Goal: Transaction & Acquisition: Obtain resource

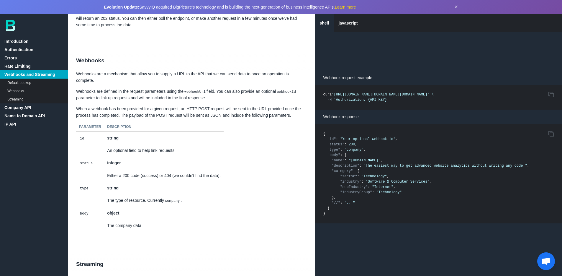
scroll to position [698, 0]
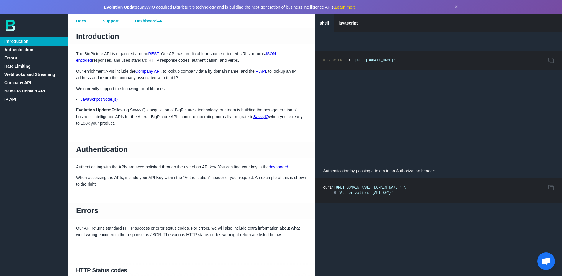
click at [29, 83] on link "Company API" at bounding box center [34, 83] width 68 height 8
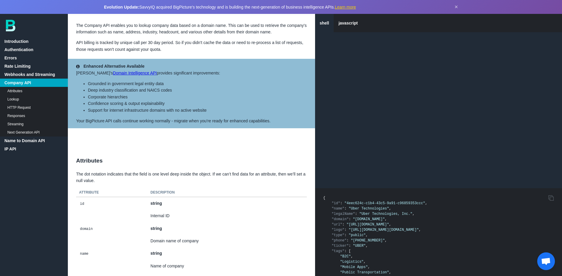
click at [23, 39] on link "Introduction" at bounding box center [34, 41] width 68 height 8
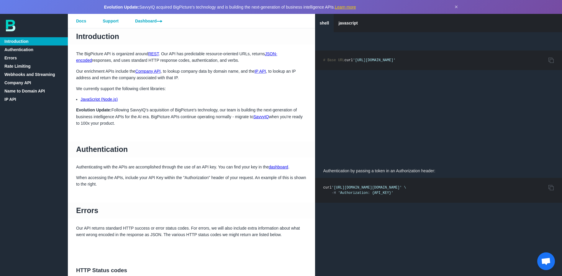
scroll to position [1032, 0]
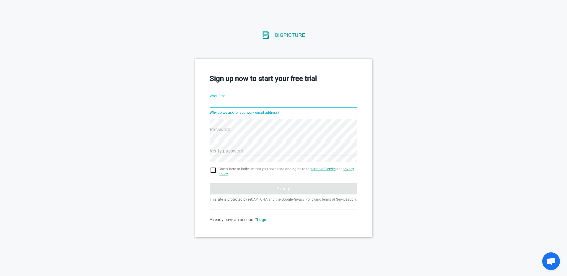
click at [229, 101] on input "Work Email" at bounding box center [284, 103] width 148 height 21
type input "daniel.filiuk@porsche.digital"
click at [235, 134] on hr at bounding box center [284, 134] width 148 height 0
click at [216, 170] on input "checkbox" at bounding box center [284, 170] width 148 height 7
checkbox input "true"
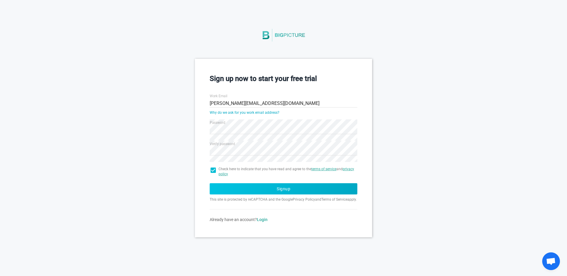
click at [256, 190] on button "Signup" at bounding box center [284, 188] width 148 height 11
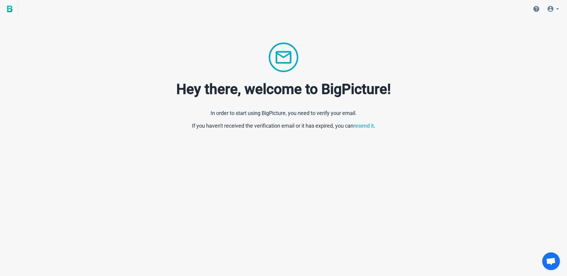
click at [332, 128] on p "If you haven't received the verification email or it has expired, you can resen…" at bounding box center [283, 126] width 548 height 8
click at [364, 128] on link "resend it" at bounding box center [363, 126] width 20 height 6
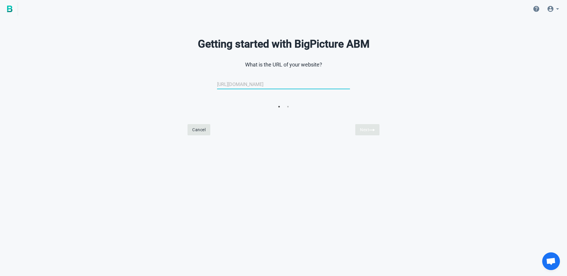
click at [253, 88] on input "url" at bounding box center [283, 84] width 133 height 14
type input "porsche.digiTAL"
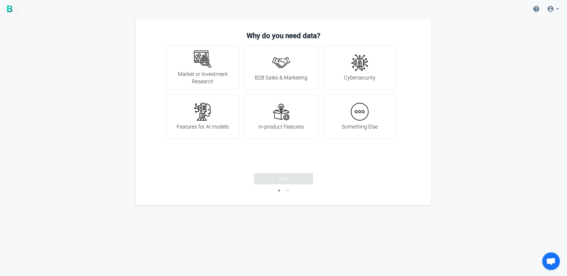
click at [206, 59] on img at bounding box center [203, 59] width 18 height 18
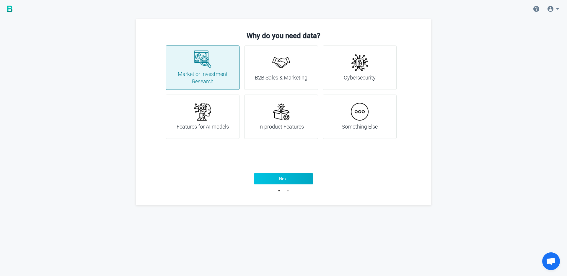
click at [295, 182] on button "Next" at bounding box center [283, 178] width 59 height 11
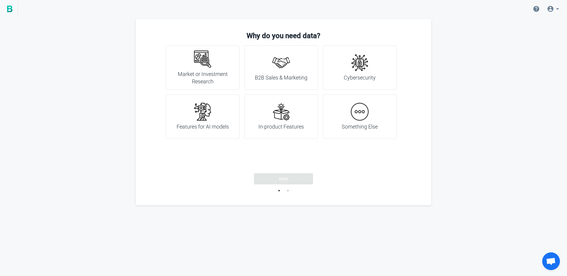
click at [345, 70] on div "Cybersecurity" at bounding box center [360, 68] width 32 height 28
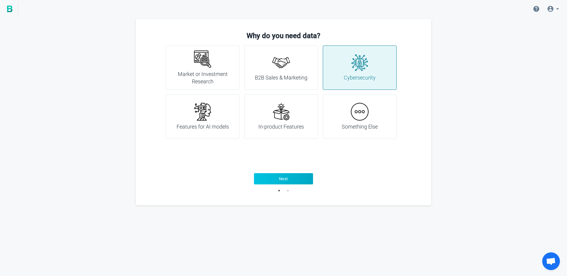
click at [284, 174] on button "Next" at bounding box center [283, 178] width 59 height 11
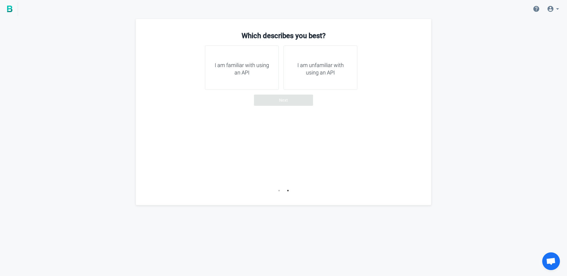
click at [236, 77] on div "I am familiar with using an API" at bounding box center [242, 67] width 74 height 44
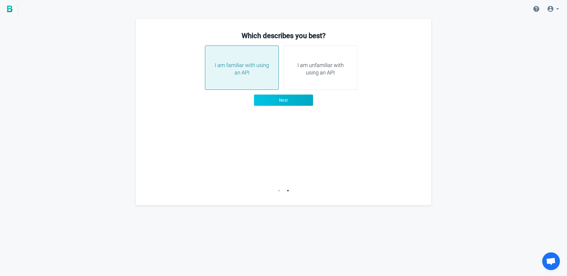
click at [287, 103] on button "Next" at bounding box center [283, 99] width 59 height 11
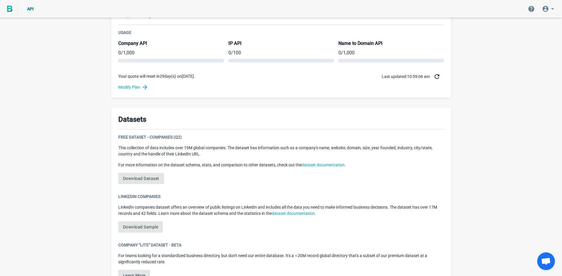
scroll to position [217, 0]
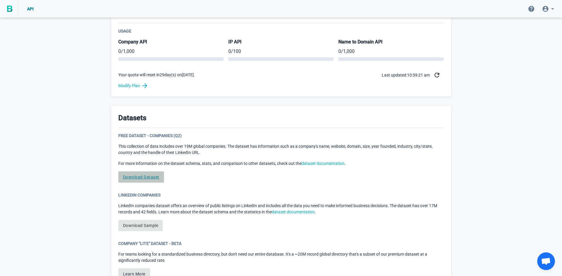
click at [149, 174] on link "Download Dataset" at bounding box center [141, 176] width 46 height 11
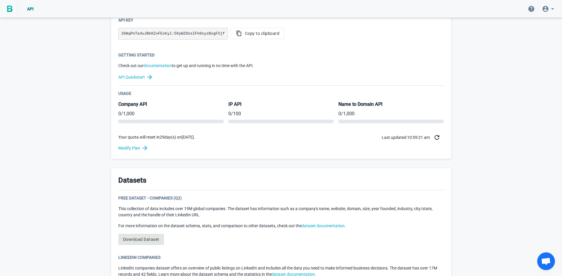
scroll to position [224, 0]
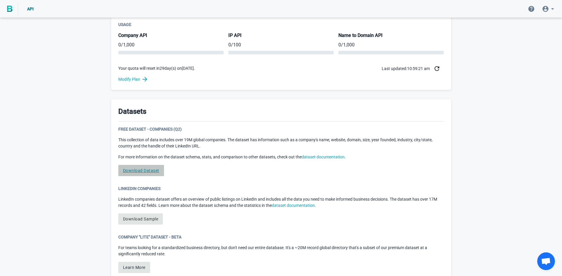
click at [134, 172] on link "Download Dataset" at bounding box center [141, 170] width 46 height 11
click at [300, 177] on div "Free Dataset - Companies (Q2) This collection of data includes over 19M global …" at bounding box center [281, 153] width 326 height 55
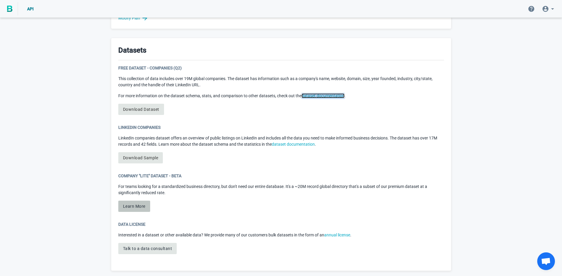
scroll to position [287, 0]
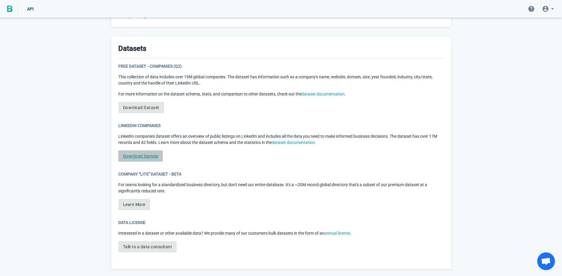
click at [147, 157] on link "Download Sample" at bounding box center [140, 155] width 45 height 11
copy link "Dataset"
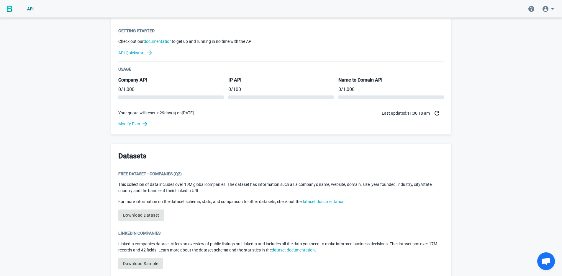
scroll to position [262, 0]
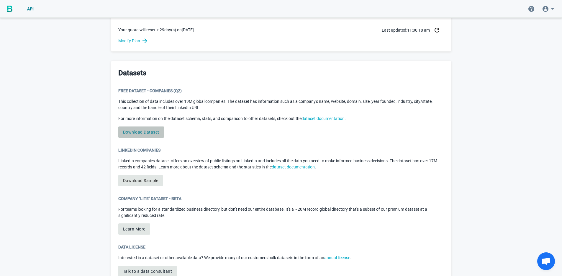
click at [145, 132] on link "Download Dataset" at bounding box center [141, 131] width 46 height 11
click at [132, 131] on link "Download Dataset" at bounding box center [141, 131] width 46 height 11
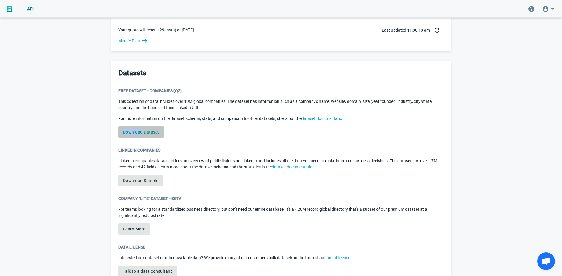
click at [133, 131] on link "Download Dataset" at bounding box center [141, 131] width 46 height 11
click at [214, 139] on div "Free Dataset - Companies (Q2) This collection of data includes over 19M global …" at bounding box center [281, 115] width 326 height 55
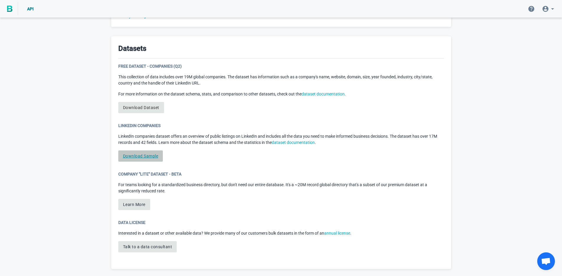
click at [144, 155] on link "Download Sample" at bounding box center [140, 155] width 45 height 11
click at [152, 106] on link "Download Dataset" at bounding box center [141, 107] width 46 height 11
click at [141, 108] on link "Download Dataset" at bounding box center [141, 107] width 46 height 11
click at [125, 206] on button "Learn More" at bounding box center [134, 204] width 32 height 11
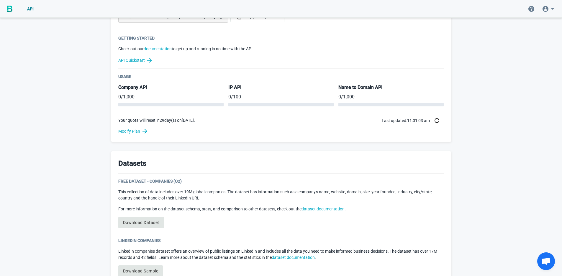
scroll to position [172, 0]
click at [140, 220] on link "Download Dataset" at bounding box center [141, 221] width 46 height 11
